Goal: Task Accomplishment & Management: Use online tool/utility

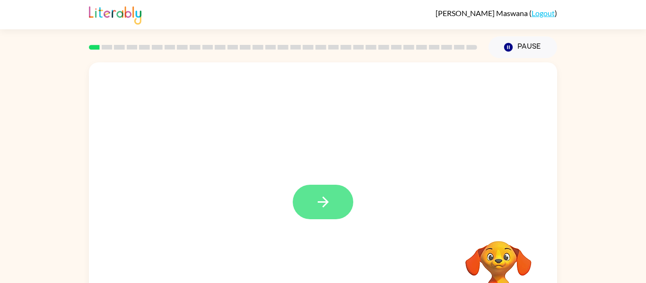
click at [320, 187] on button "button" at bounding box center [323, 202] width 61 height 35
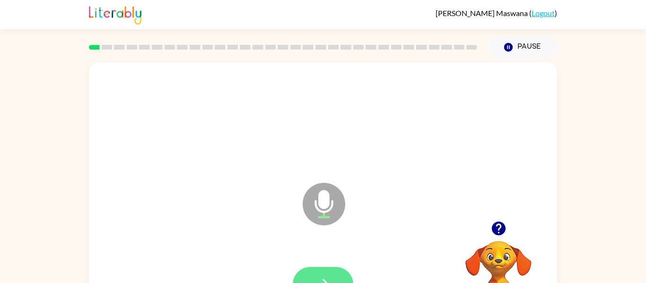
click at [313, 278] on button "button" at bounding box center [323, 284] width 61 height 35
click at [339, 274] on button "button" at bounding box center [323, 284] width 61 height 35
click at [335, 280] on button "button" at bounding box center [323, 284] width 61 height 35
click at [334, 277] on button "button" at bounding box center [323, 284] width 61 height 35
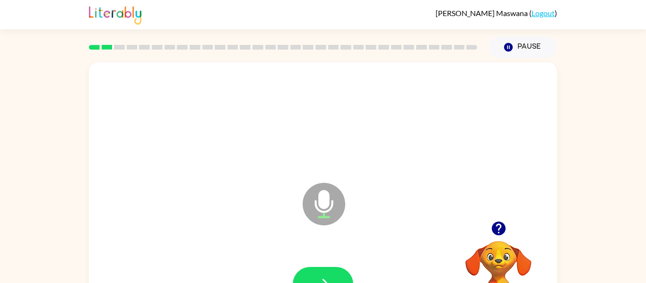
click at [334, 277] on button "button" at bounding box center [323, 284] width 61 height 35
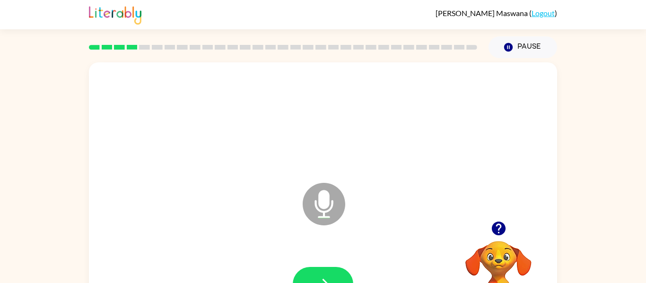
click at [334, 277] on button "button" at bounding box center [323, 284] width 61 height 35
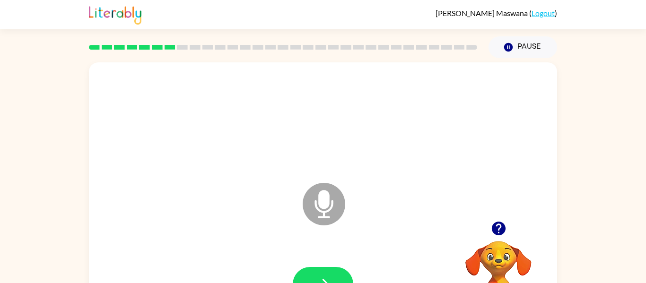
click at [334, 277] on button "button" at bounding box center [323, 284] width 61 height 35
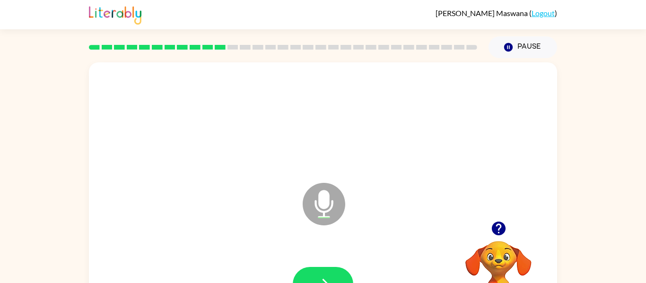
click at [334, 277] on button "button" at bounding box center [323, 284] width 61 height 35
click at [337, 271] on button "button" at bounding box center [323, 284] width 61 height 35
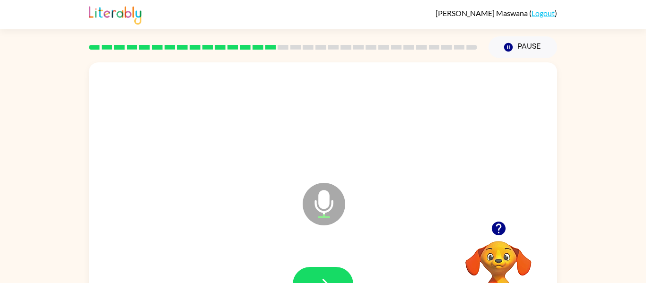
click at [337, 271] on button "button" at bounding box center [323, 284] width 61 height 35
click at [318, 281] on icon "button" at bounding box center [323, 284] width 17 height 17
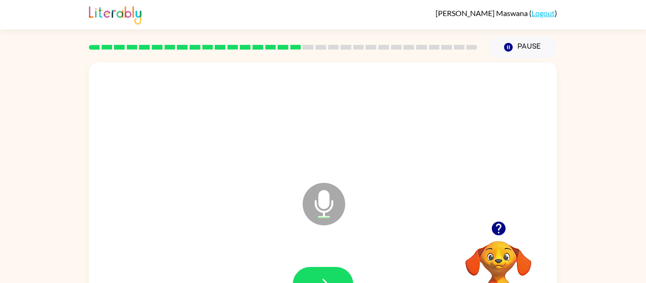
click at [318, 281] on icon "button" at bounding box center [323, 284] width 17 height 17
click at [310, 282] on button "button" at bounding box center [323, 284] width 61 height 35
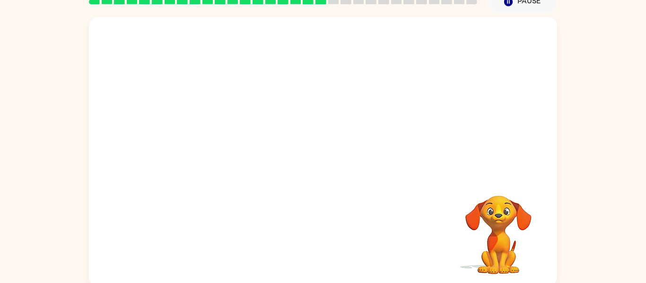
scroll to position [44, 0]
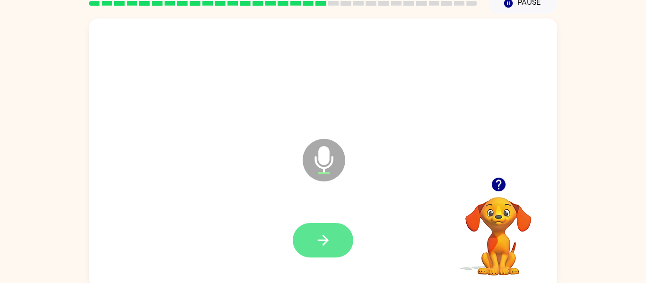
click at [313, 223] on button "button" at bounding box center [323, 240] width 61 height 35
click at [332, 252] on button "button" at bounding box center [323, 240] width 61 height 35
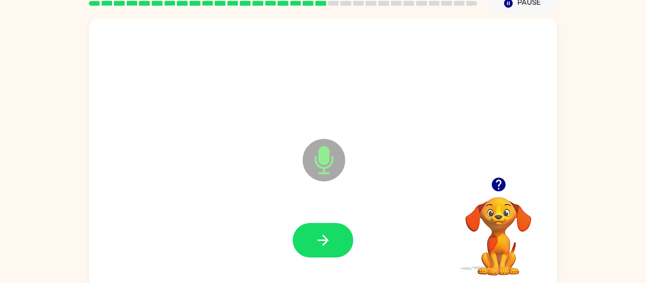
click at [332, 252] on button "button" at bounding box center [323, 240] width 61 height 35
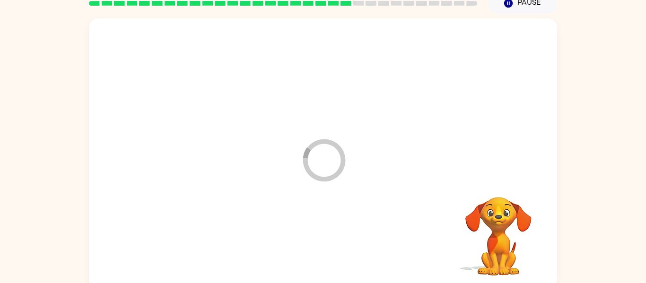
click at [332, 252] on div at bounding box center [322, 241] width 449 height 78
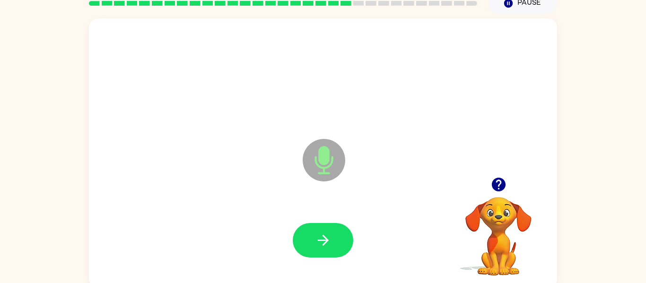
click at [332, 252] on button "button" at bounding box center [323, 240] width 61 height 35
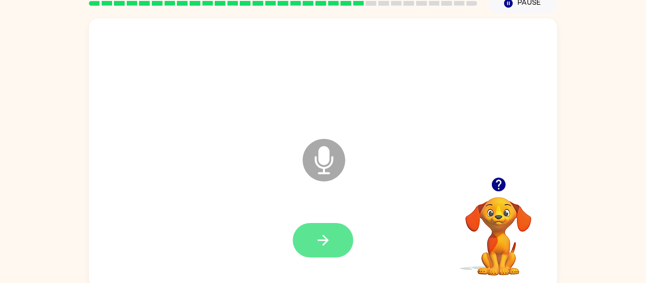
click at [339, 228] on button "button" at bounding box center [323, 240] width 61 height 35
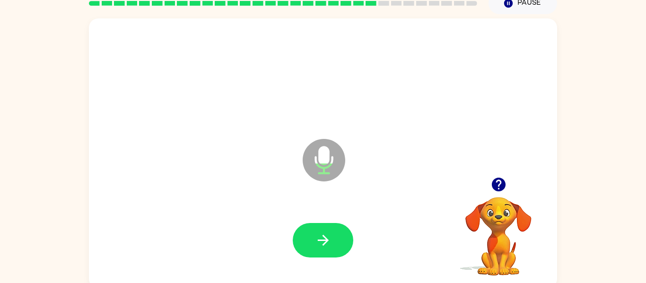
click at [339, 228] on button "button" at bounding box center [323, 240] width 61 height 35
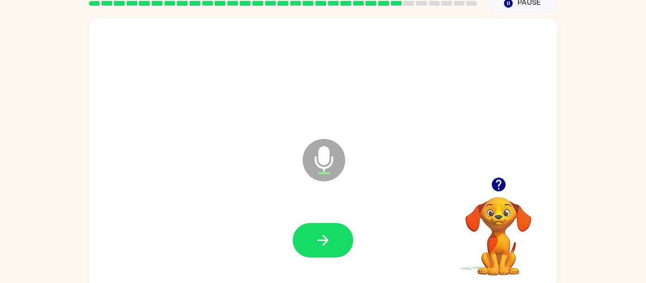
click at [339, 228] on button "button" at bounding box center [323, 240] width 61 height 35
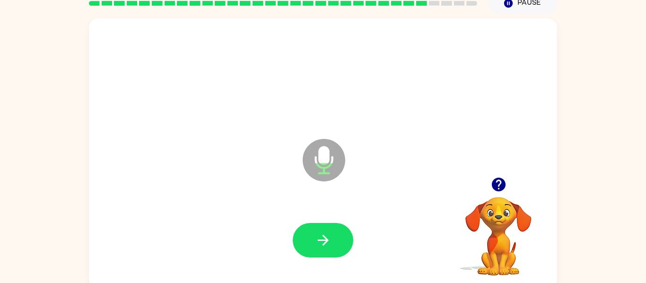
click at [339, 228] on button "button" at bounding box center [323, 240] width 61 height 35
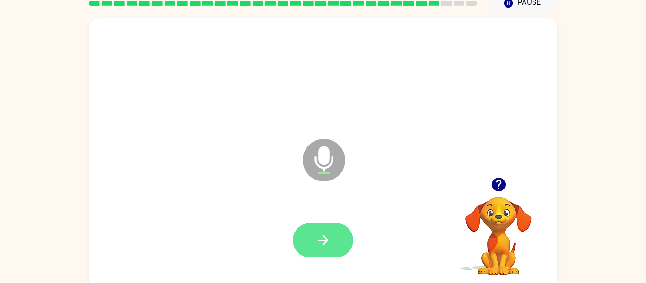
click at [330, 250] on button "button" at bounding box center [323, 240] width 61 height 35
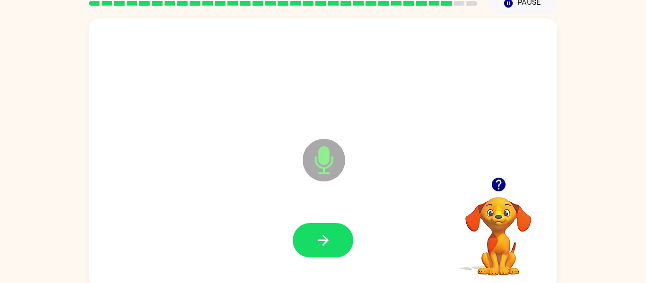
click at [330, 250] on button "button" at bounding box center [323, 240] width 61 height 35
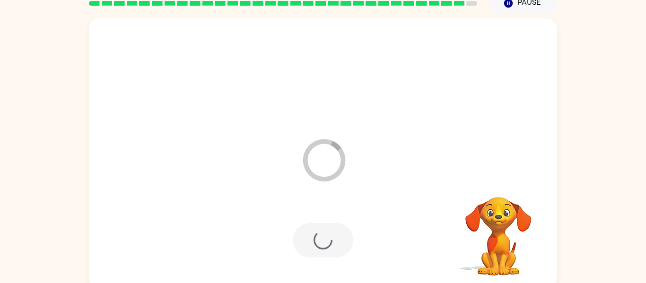
scroll to position [32, 0]
